Goal: Find specific page/section: Find specific page/section

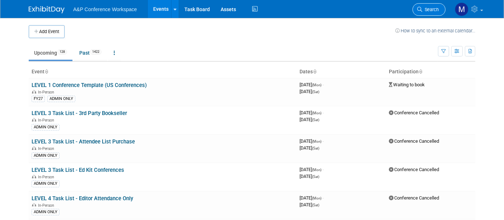
click at [426, 7] on span "Search" at bounding box center [430, 9] width 17 height 5
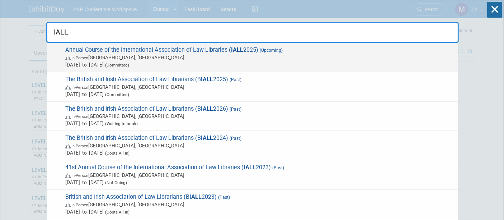
type input "IALL"
click at [196, 49] on span "Annual Course of the International Association of Law Libraries ( IALL 2025) (U…" at bounding box center [259, 57] width 392 height 22
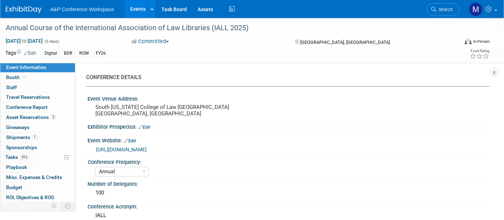
select select "Annual"
select select "Level 2"
select select "In-Person Booth"
select select "Libraries"
select select "Bloomsbury Digital Resources"
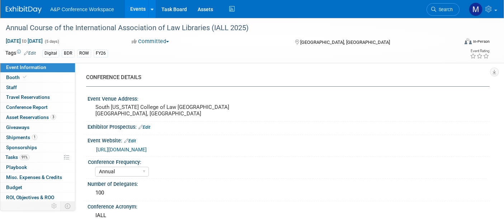
select select "Amanda Oney"
select select "Michelle Kelly"
select select "Louise Morgan"
select select "BDR Product Awareness and Trial Generation​"
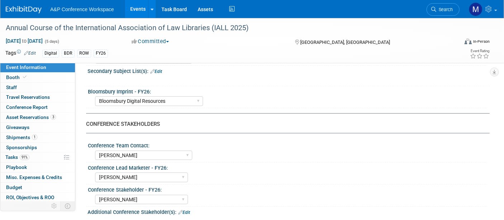
scroll to position [279, 0]
